Goal: Information Seeking & Learning: Learn about a topic

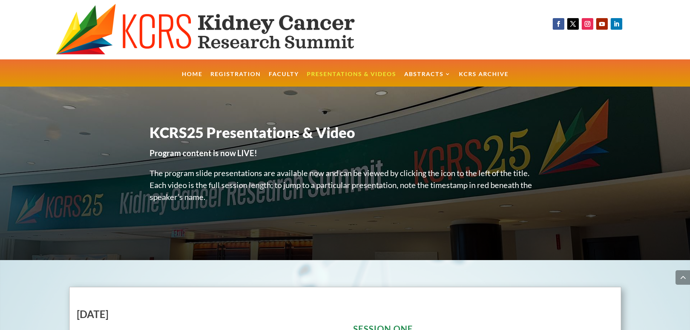
scroll to position [2233, 0]
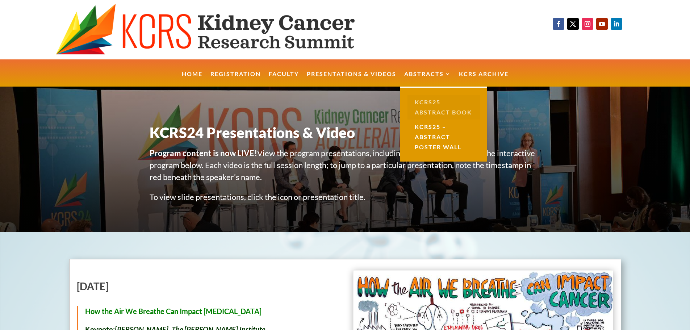
click at [454, 114] on link "KCRS25 Abstract Book" at bounding box center [443, 107] width 72 height 25
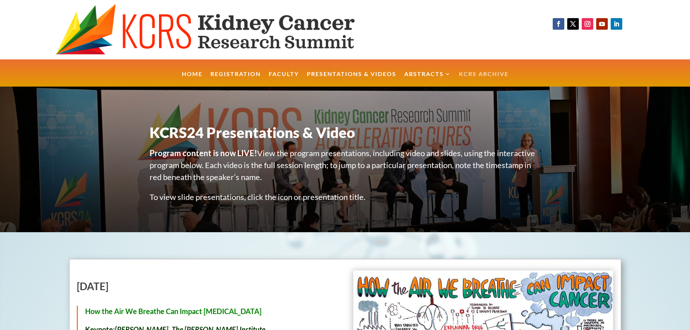
click at [468, 75] on link "KCRS Archive" at bounding box center [484, 79] width 50 height 16
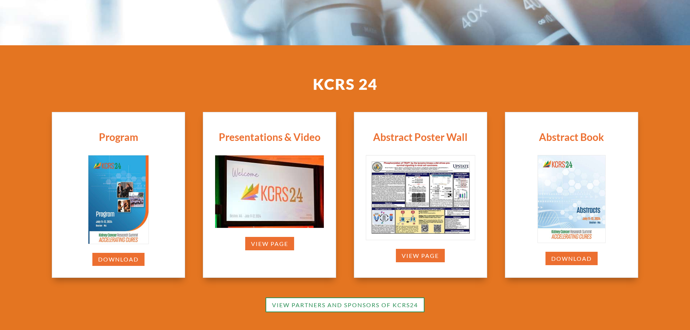
scroll to position [202, 0]
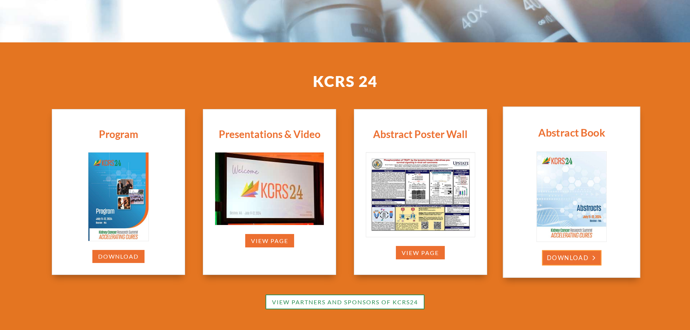
click at [563, 261] on link "Download" at bounding box center [571, 257] width 59 height 15
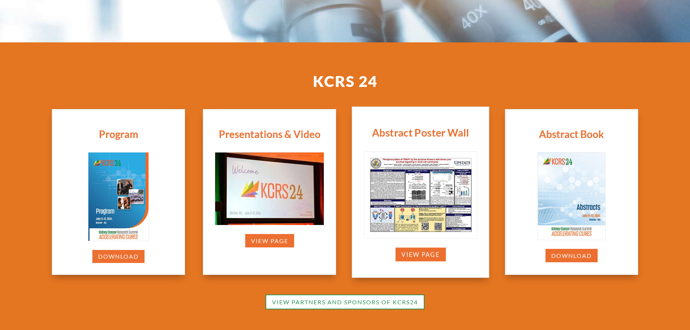
click at [415, 180] on img at bounding box center [420, 194] width 112 height 87
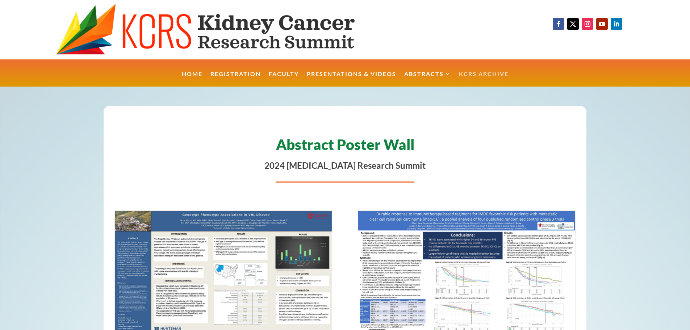
click at [484, 74] on link "KCRS Archive" at bounding box center [484, 79] width 50 height 16
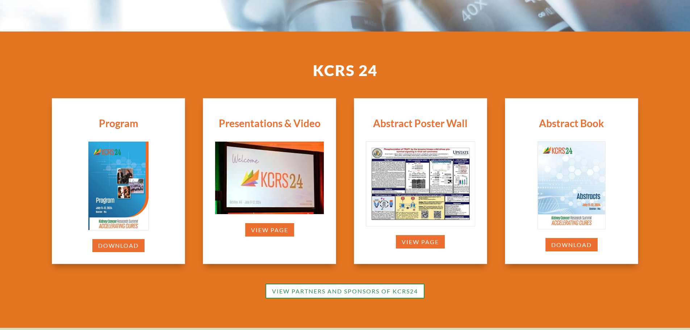
scroll to position [216, 0]
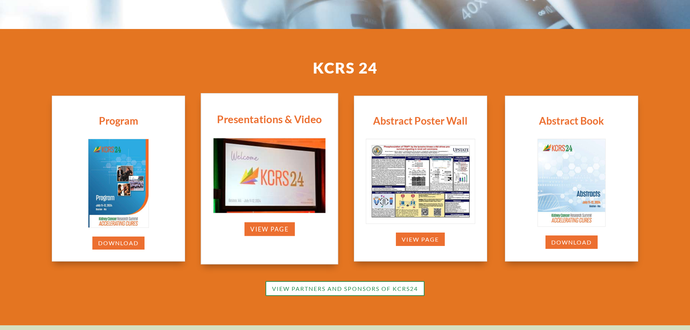
click at [280, 168] on img at bounding box center [269, 175] width 112 height 75
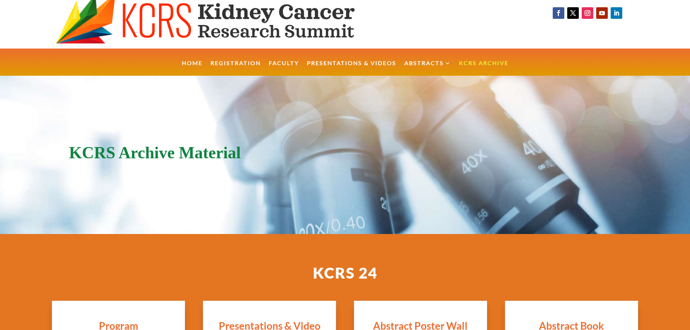
scroll to position [0, 0]
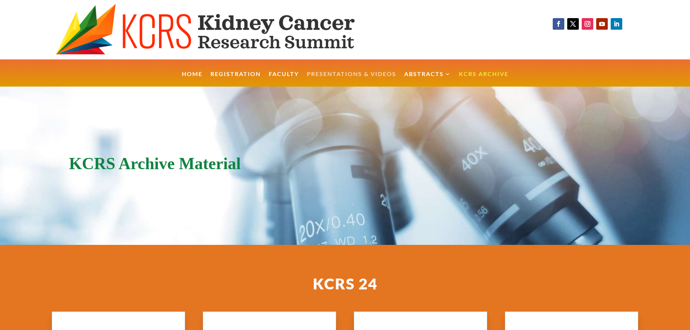
click at [326, 74] on link "Presentations & Videos" at bounding box center [351, 79] width 89 height 16
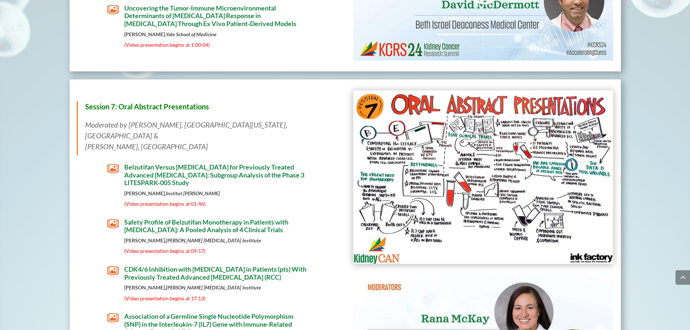
scroll to position [3077, 0]
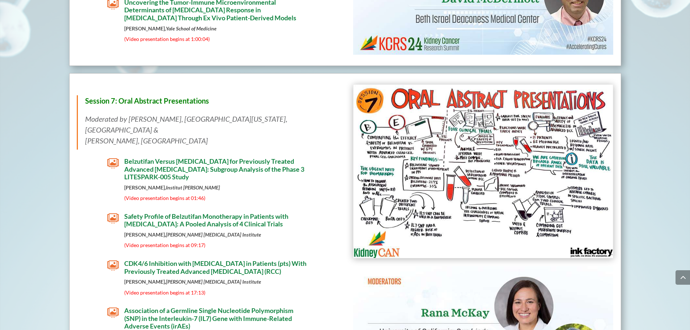
click at [174, 166] on span "Belzutifan Versus Everolimus for Previously Treated Advanced Clear Cell Renal C…" at bounding box center [214, 169] width 180 height 24
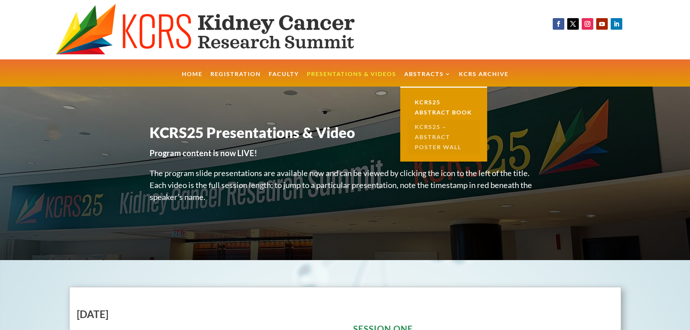
click at [434, 135] on link "KCRS25 – Abstract Poster Wall" at bounding box center [443, 136] width 72 height 35
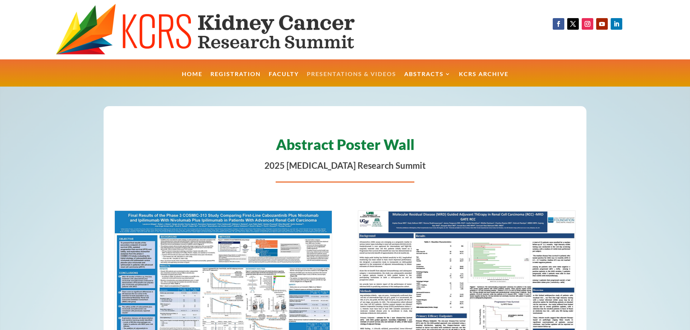
click at [337, 73] on link "Presentations & Videos" at bounding box center [351, 79] width 89 height 16
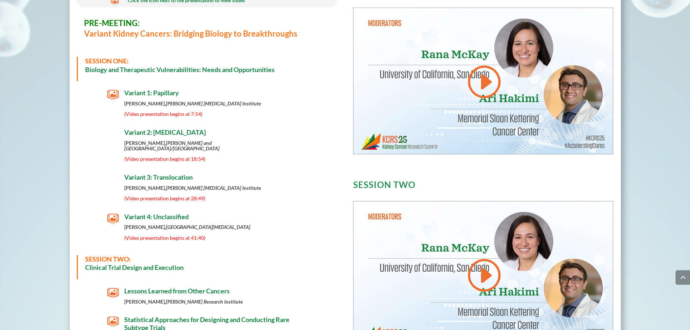
scroll to position [366, 0]
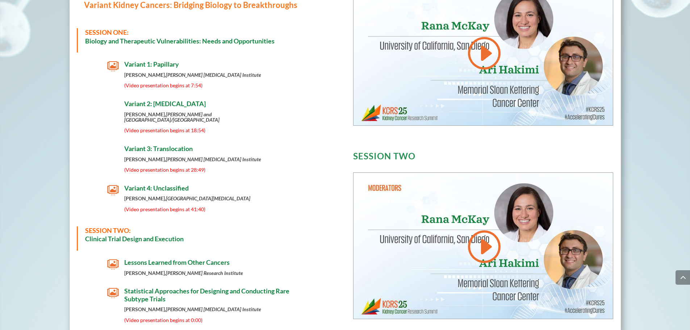
drag, startPoint x: 690, startPoint y: 15, endPoint x: 687, endPoint y: 38, distance: 23.4
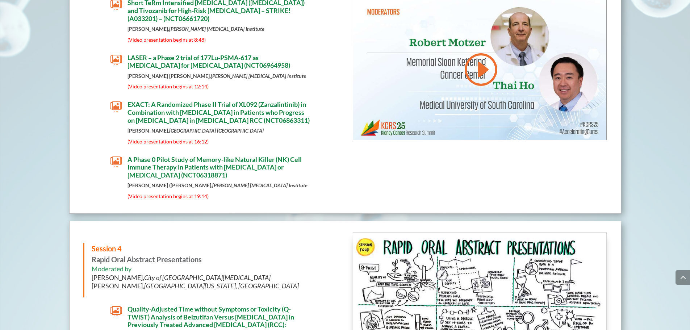
scroll to position [2182, 0]
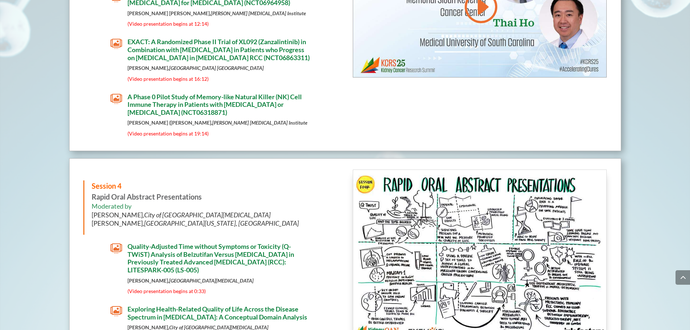
click at [222, 256] on span "Quality-Adjusted Time without Symptoms or Toxicity (Q-TWiST) Analysis of Belzut…" at bounding box center [210, 258] width 167 height 32
